Goal: Information Seeking & Learning: Learn about a topic

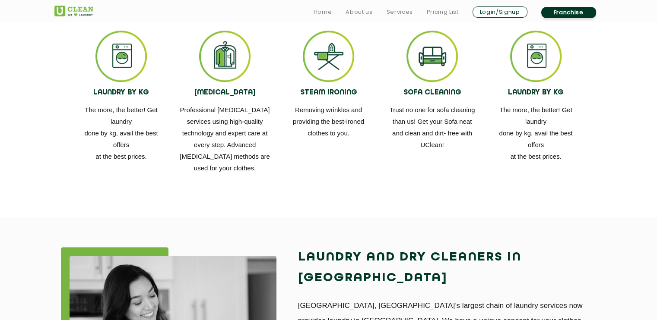
scroll to position [545, 0]
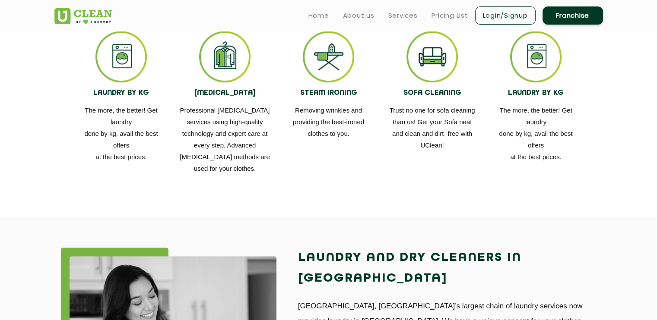
click at [427, 65] on img at bounding box center [431, 56] width 51 height 51
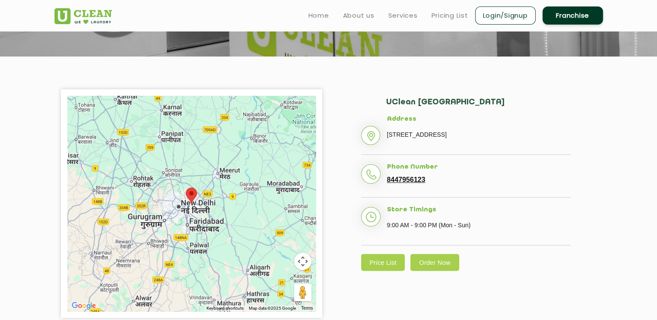
scroll to position [67, 0]
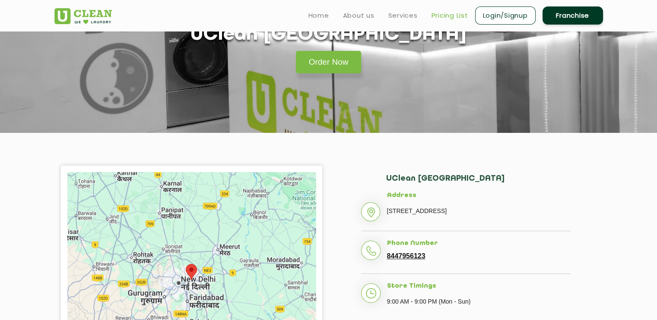
click at [451, 14] on link "Pricing List" at bounding box center [449, 15] width 37 height 10
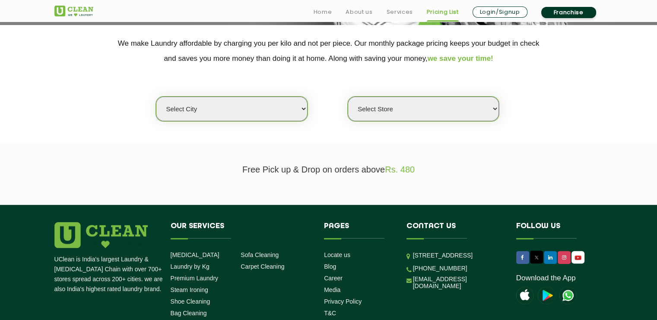
scroll to position [177, 0]
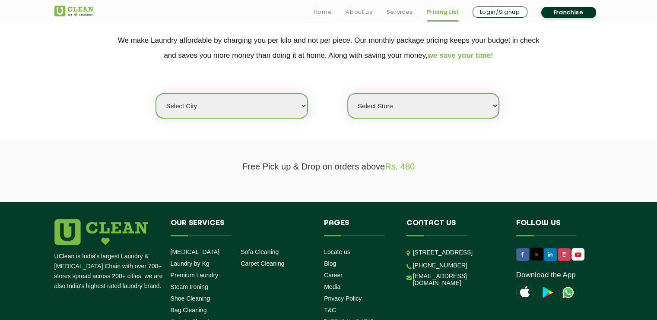
click at [297, 108] on select "Select city [GEOGRAPHIC_DATA] [GEOGRAPHIC_DATA] [GEOGRAPHIC_DATA] [GEOGRAPHIC_D…" at bounding box center [231, 106] width 151 height 25
select select "18"
click at [156, 94] on select "Select city [GEOGRAPHIC_DATA] [GEOGRAPHIC_DATA] [GEOGRAPHIC_DATA] [GEOGRAPHIC_D…" at bounding box center [231, 106] width 151 height 25
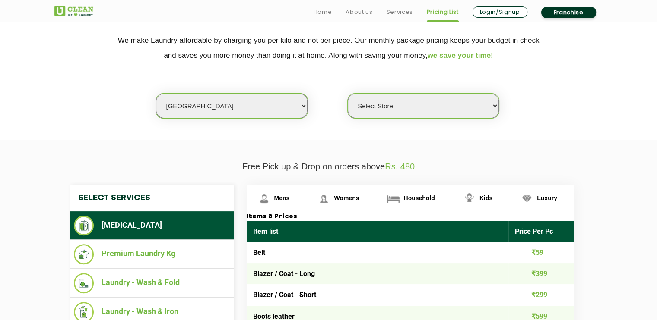
click at [419, 100] on select "Select Store [GEOGRAPHIC_DATA] [GEOGRAPHIC_DATA] [PERSON_NAME][GEOGRAPHIC_DATA]…" at bounding box center [423, 106] width 151 height 25
select select "48"
click at [348, 94] on select "Select Store [GEOGRAPHIC_DATA] [GEOGRAPHIC_DATA] [PERSON_NAME][GEOGRAPHIC_DATA]…" at bounding box center [423, 106] width 151 height 25
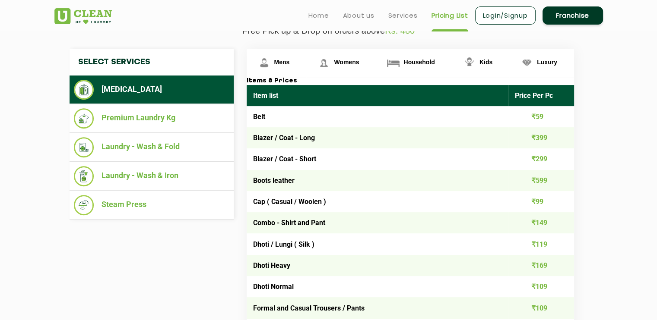
scroll to position [310, 0]
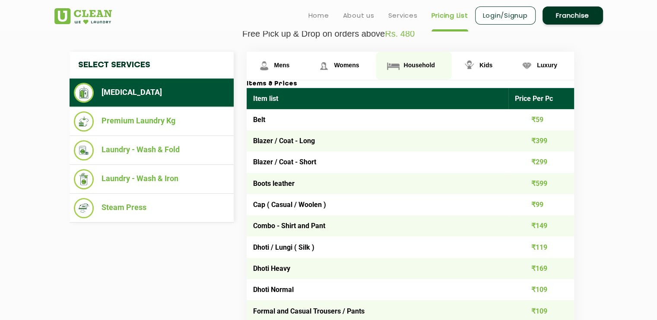
click at [403, 63] on span "Household" at bounding box center [418, 65] width 31 height 7
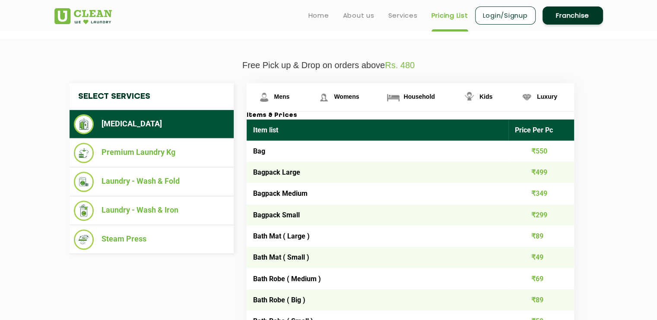
scroll to position [278, 0]
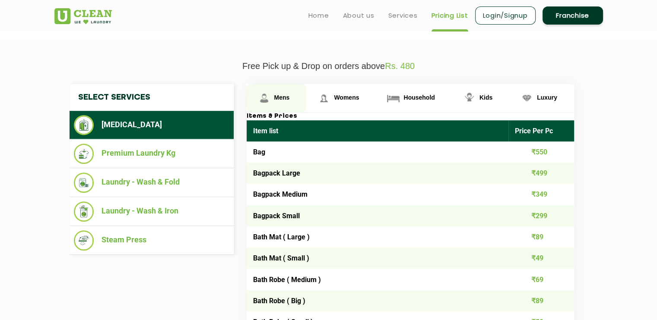
click at [289, 94] on link "Mens" at bounding box center [277, 98] width 60 height 28
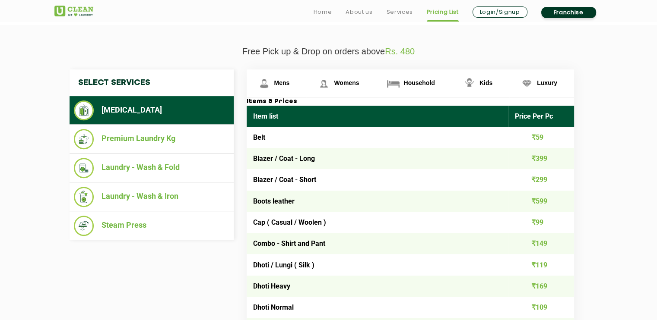
scroll to position [293, 0]
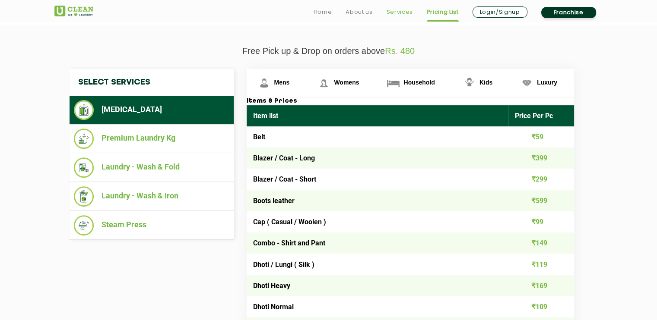
click at [398, 12] on link "Services" at bounding box center [399, 12] width 26 height 10
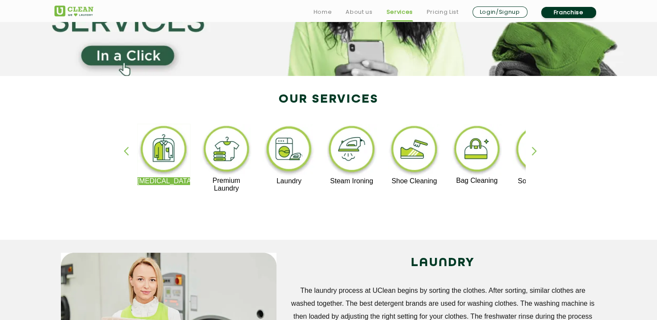
scroll to position [141, 0]
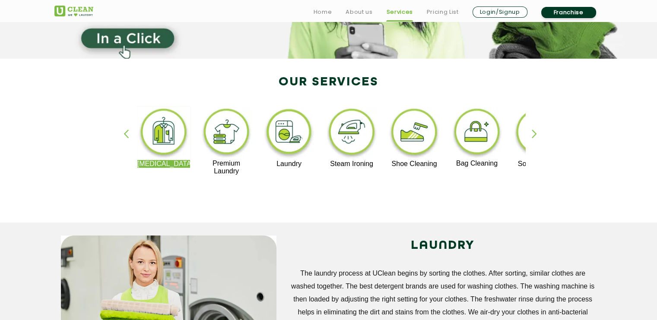
click at [531, 128] on div "[MEDICAL_DATA] Premium Laundry Laundry Steam Ironing Shoe Cleaning Bag Cleaning…" at bounding box center [328, 144] width 561 height 155
click at [532, 135] on div "button" at bounding box center [538, 142] width 13 height 24
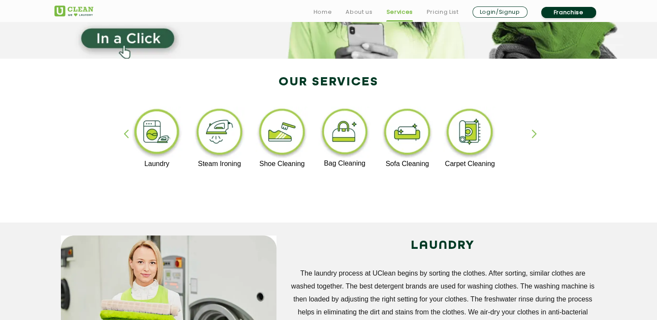
click at [409, 139] on img at bounding box center [406, 134] width 53 height 54
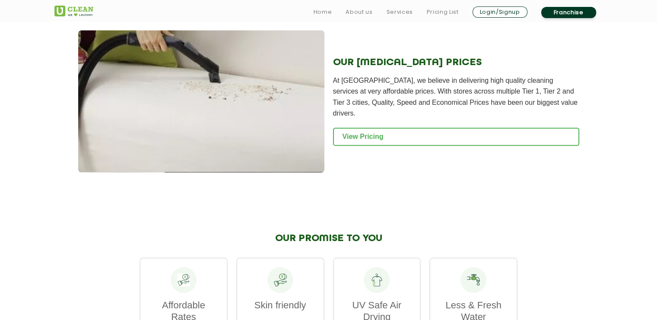
scroll to position [889, 0]
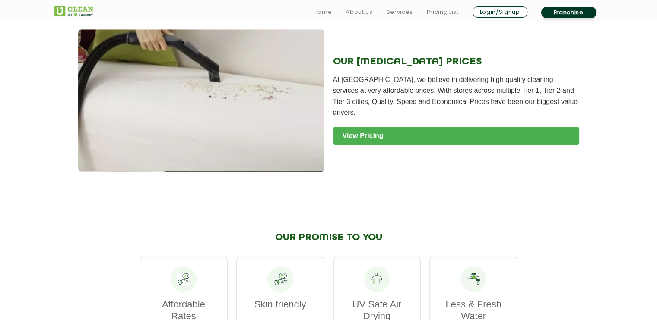
click at [368, 136] on link "View Pricing" at bounding box center [456, 136] width 246 height 18
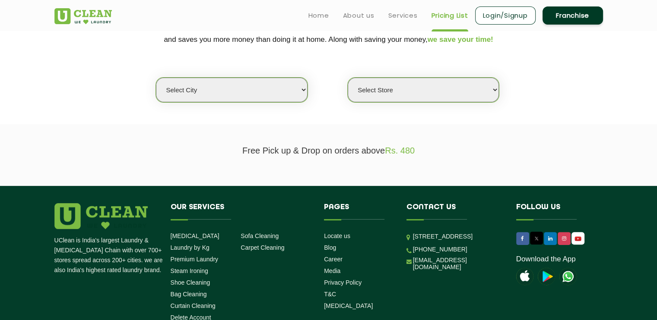
scroll to position [193, 0]
click at [296, 90] on select "Select city [GEOGRAPHIC_DATA] [GEOGRAPHIC_DATA] [GEOGRAPHIC_DATA] [GEOGRAPHIC_D…" at bounding box center [231, 90] width 151 height 25
select select "18"
click at [156, 78] on select "Select city [GEOGRAPHIC_DATA] [GEOGRAPHIC_DATA] [GEOGRAPHIC_DATA] [GEOGRAPHIC_D…" at bounding box center [231, 90] width 151 height 25
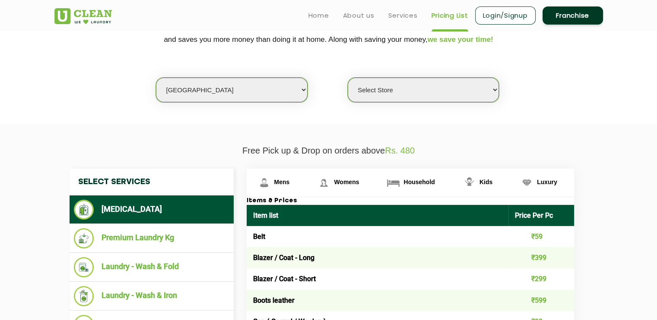
click at [374, 96] on select "Select Store [GEOGRAPHIC_DATA] [GEOGRAPHIC_DATA] [PERSON_NAME][GEOGRAPHIC_DATA]…" at bounding box center [423, 90] width 151 height 25
select select "48"
click at [348, 78] on select "Select Store [GEOGRAPHIC_DATA] [GEOGRAPHIC_DATA] [PERSON_NAME][GEOGRAPHIC_DATA]…" at bounding box center [423, 90] width 151 height 25
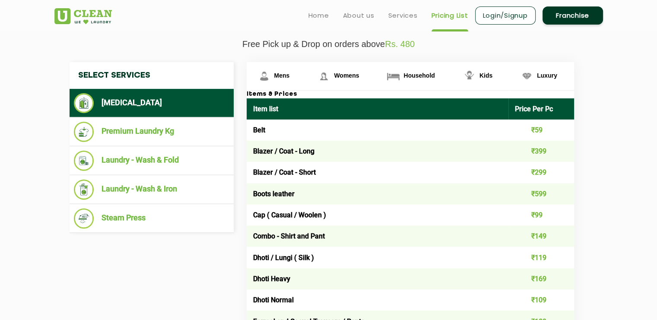
scroll to position [301, 0]
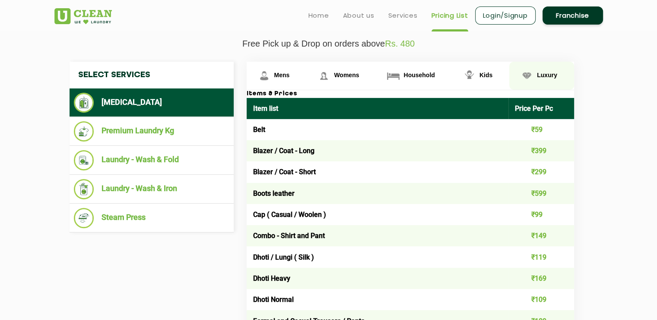
click at [548, 75] on span "Luxury" at bounding box center [547, 75] width 20 height 7
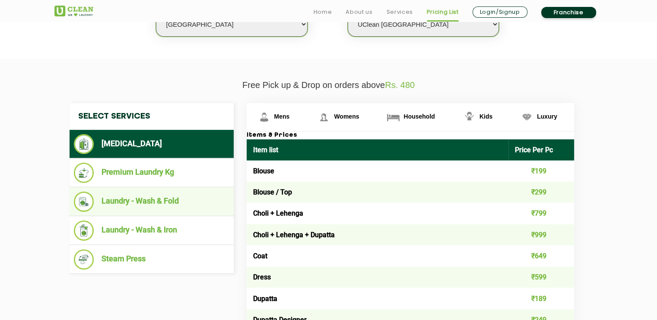
scroll to position [260, 0]
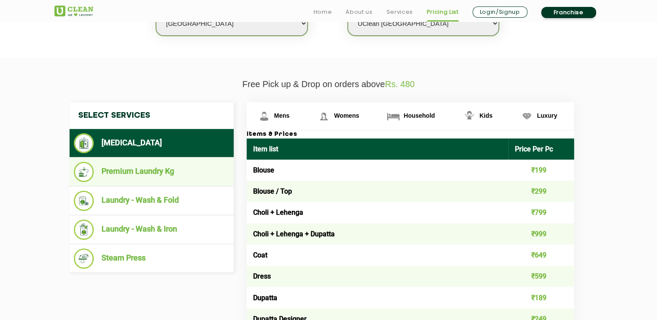
click at [134, 173] on li "Premium Laundry Kg" at bounding box center [151, 172] width 155 height 20
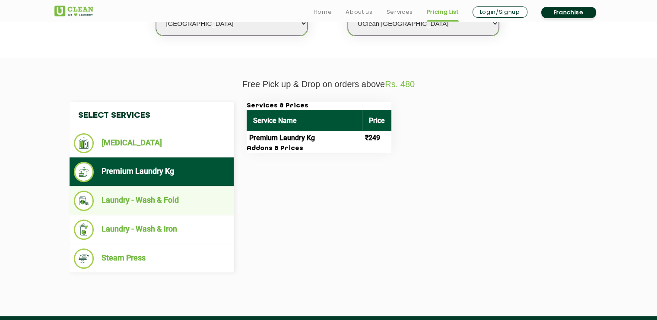
click at [123, 193] on li "Laundry - Wash & Fold" at bounding box center [151, 201] width 155 height 20
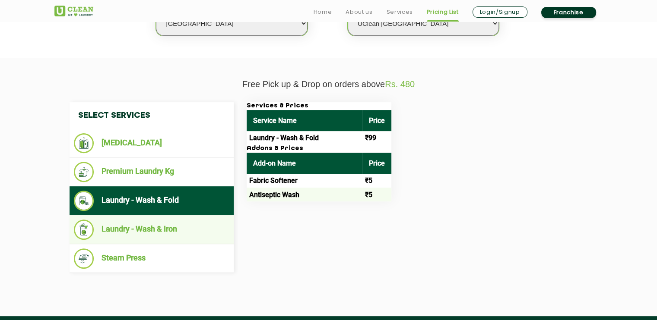
click at [126, 228] on li "Laundry - Wash & Iron" at bounding box center [151, 230] width 155 height 20
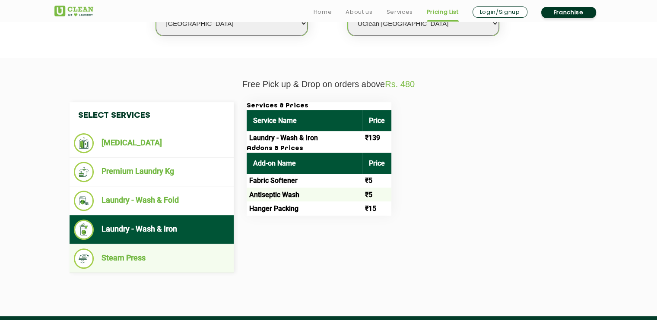
click at [114, 260] on li "Steam Press" at bounding box center [151, 259] width 155 height 20
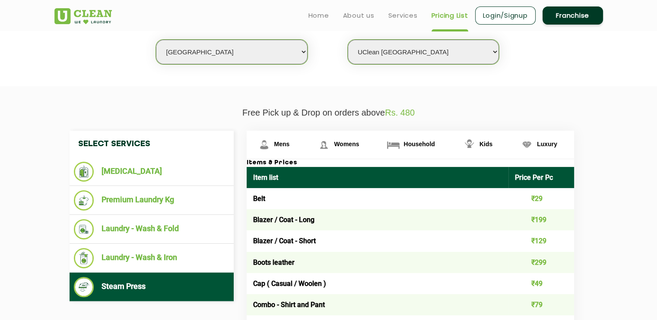
scroll to position [231, 0]
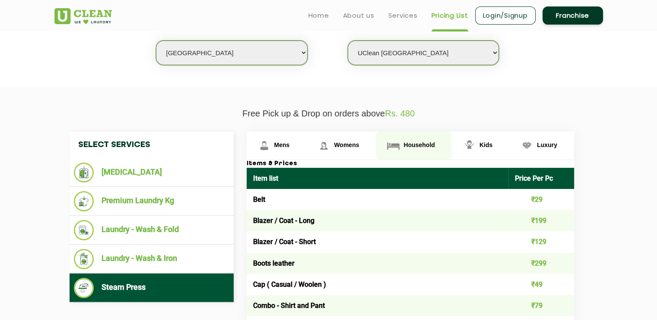
click at [406, 142] on span "Household" at bounding box center [418, 145] width 31 height 7
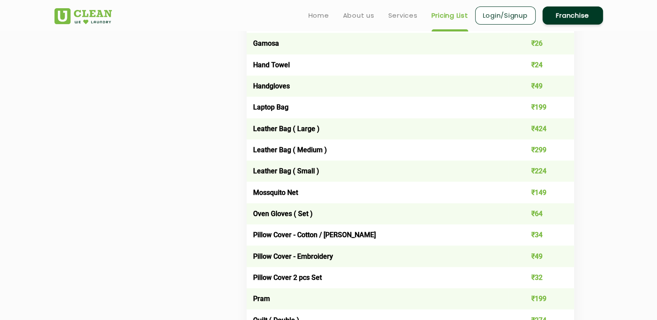
scroll to position [1042, 0]
